Goal: Find specific page/section: Find specific page/section

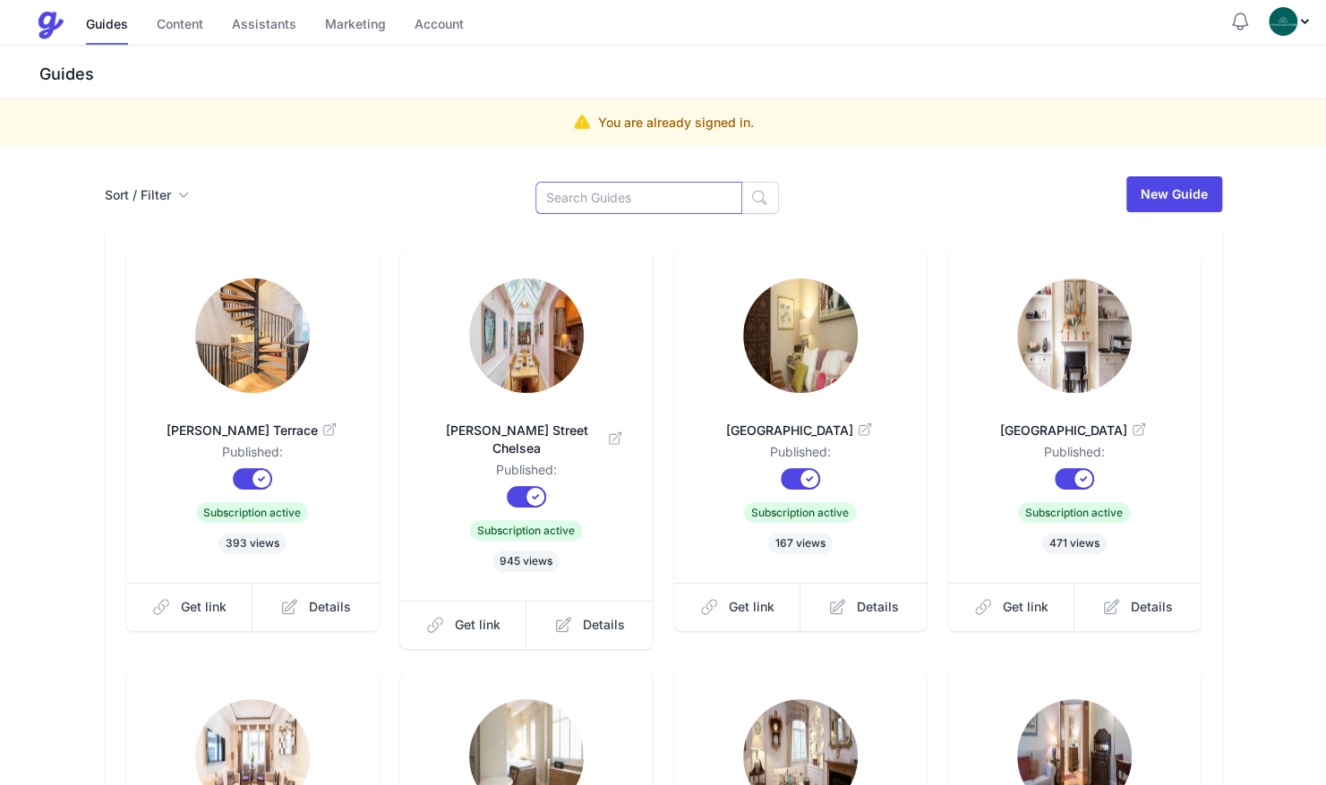
click at [598, 198] on input at bounding box center [638, 198] width 207 height 32
type input "cath"
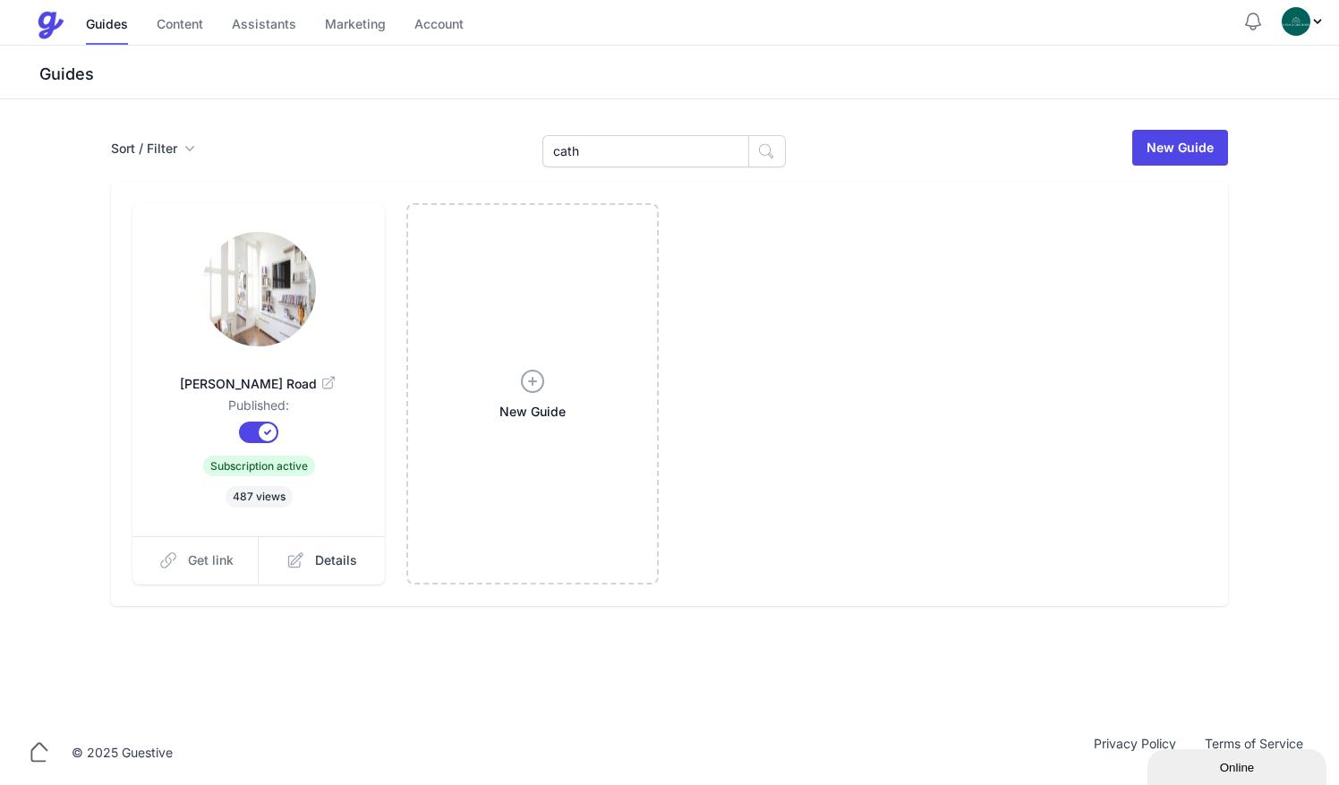
click at [224, 553] on span "Get link" at bounding box center [211, 561] width 46 height 18
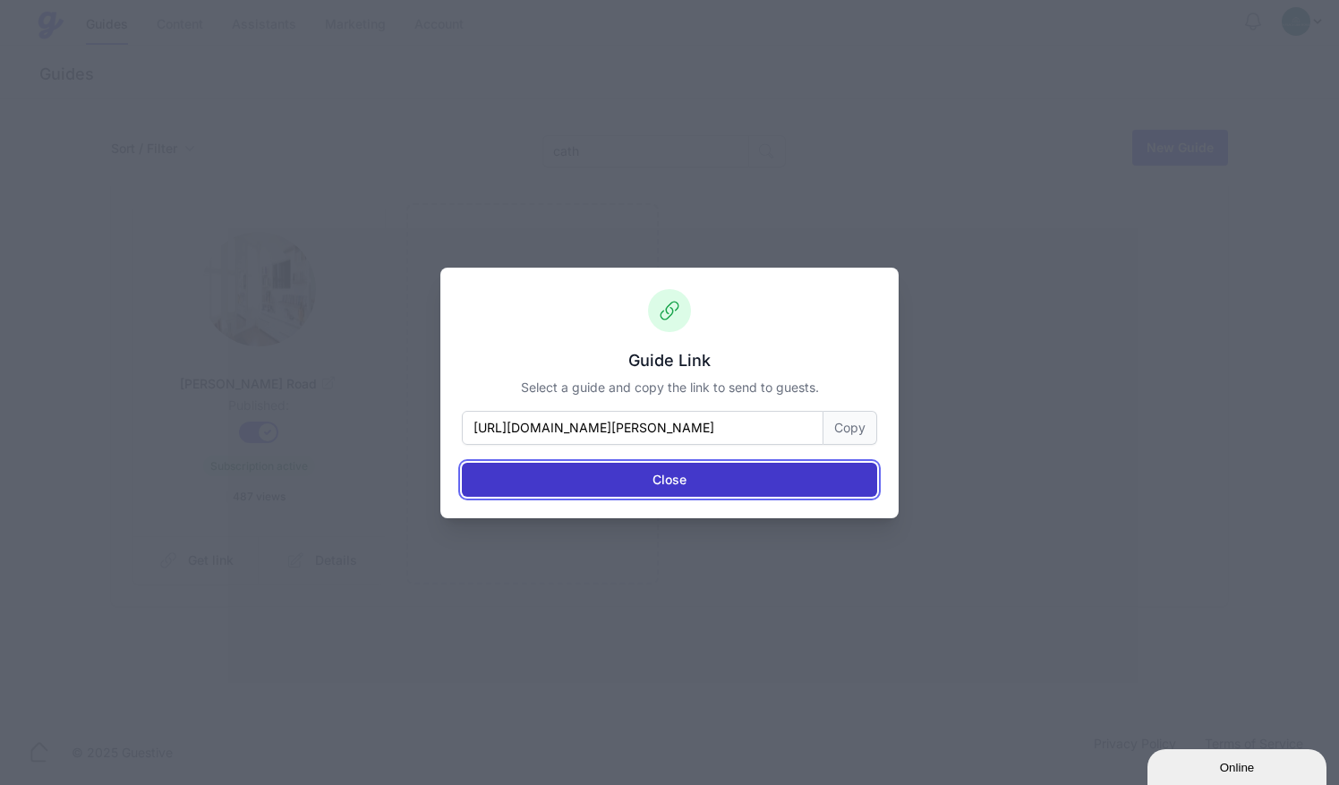
click at [790, 484] on button "Close" at bounding box center [669, 480] width 415 height 34
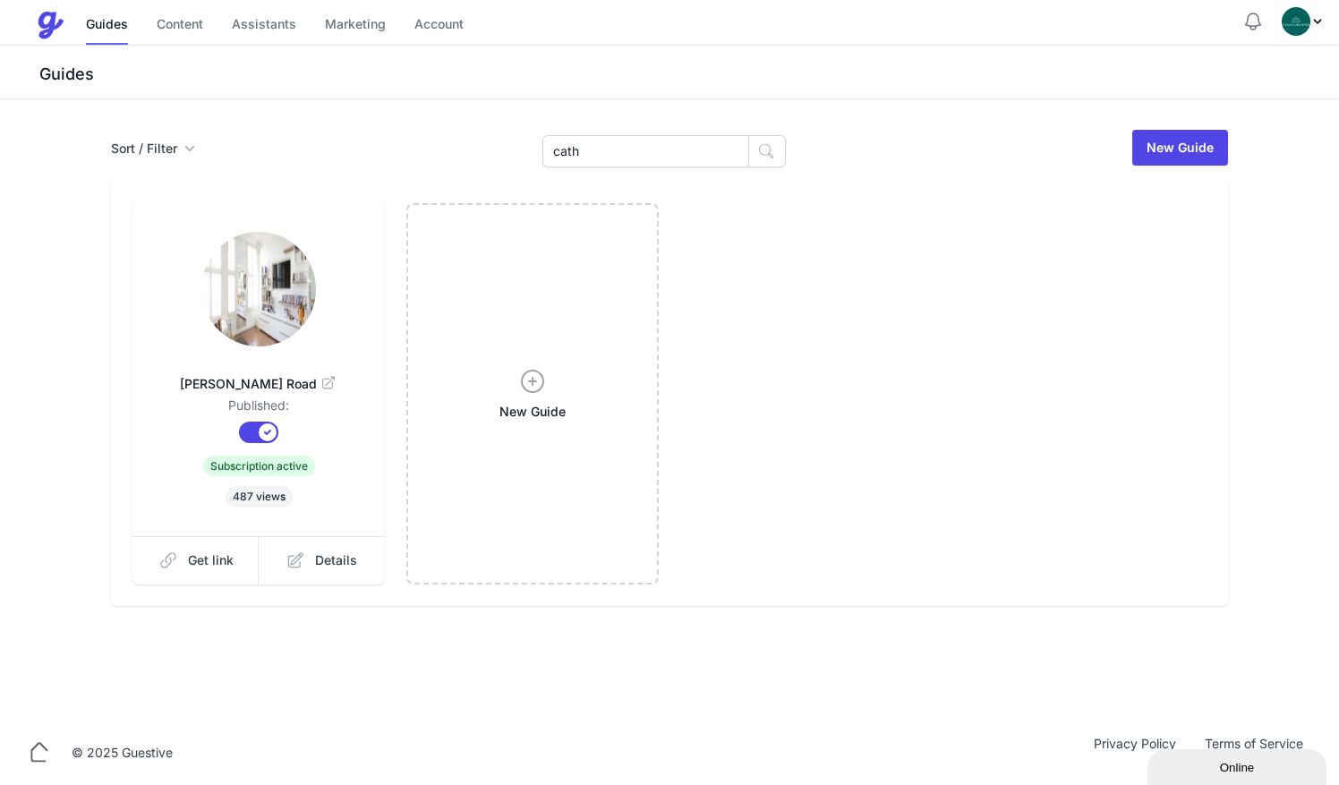
click at [272, 304] on img at bounding box center [258, 289] width 115 height 115
